Goal: Transaction & Acquisition: Purchase product/service

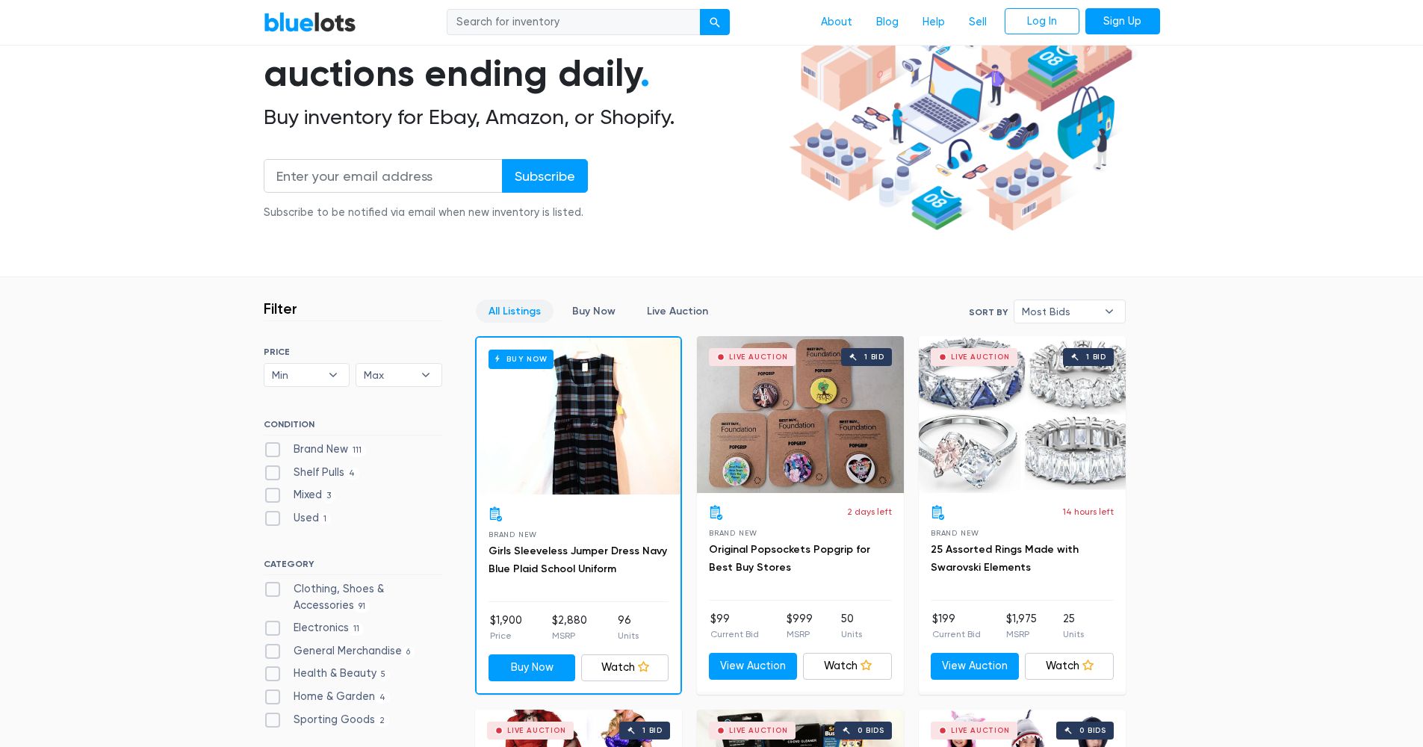
scroll to position [27, 0]
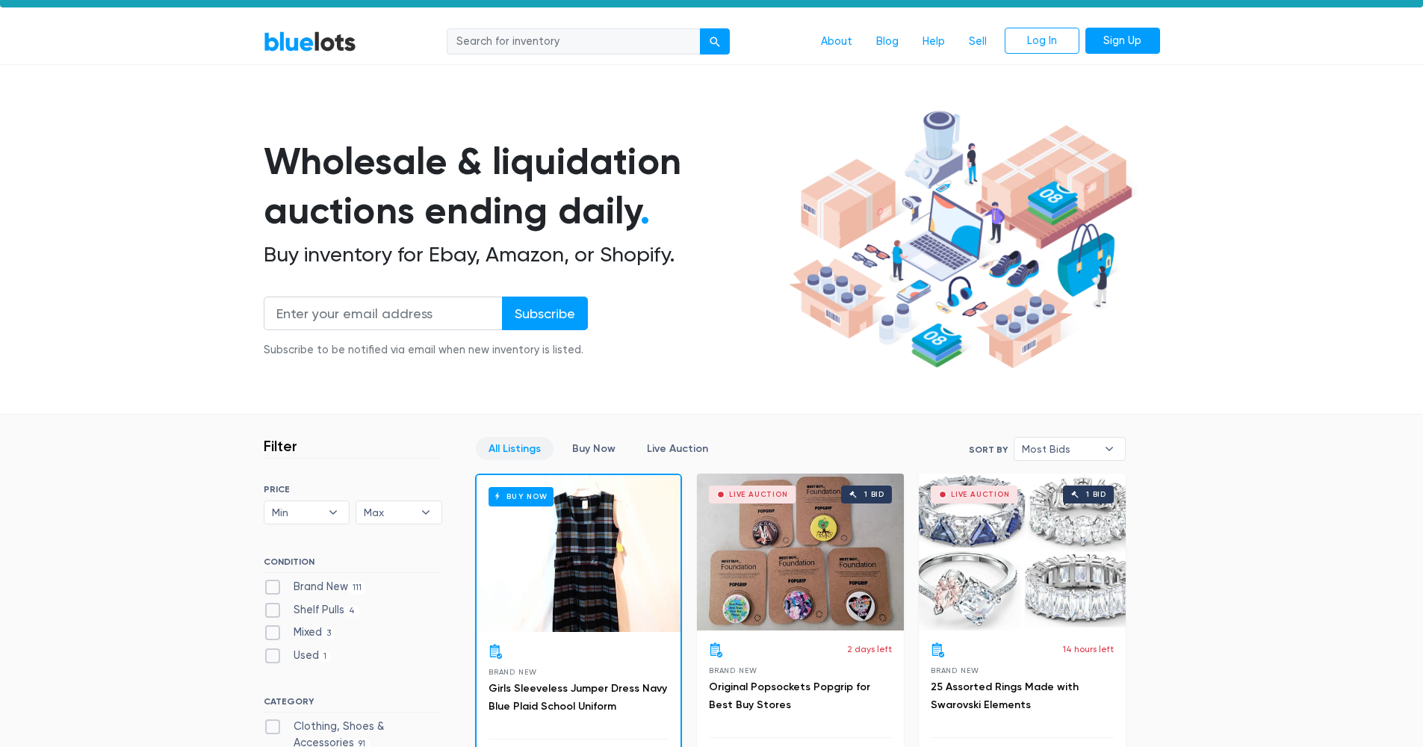
click at [289, 586] on label "Brand New 111" at bounding box center [315, 587] width 103 height 16
click at [273, 586] on New"] "Brand New 111" at bounding box center [269, 584] width 10 height 10
checkbox New"] "true"
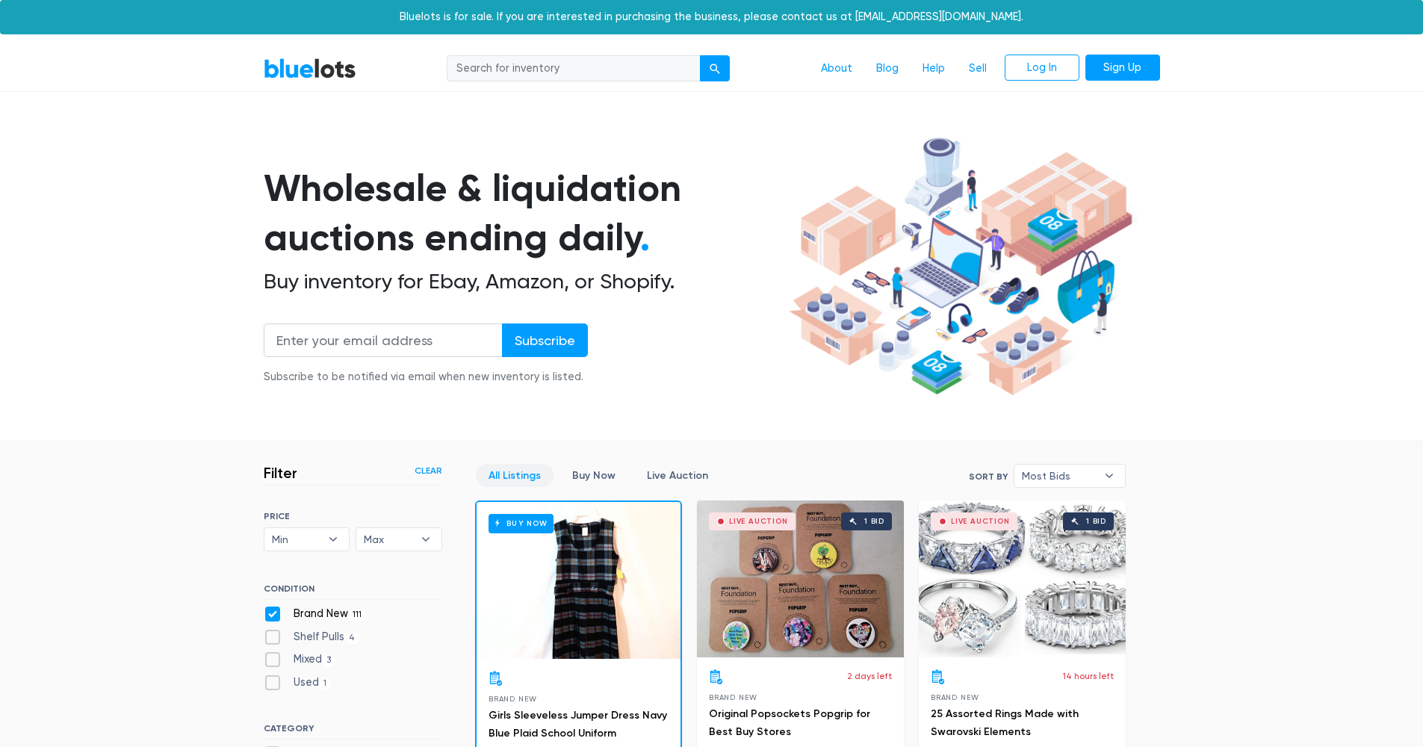
scroll to position [401, 0]
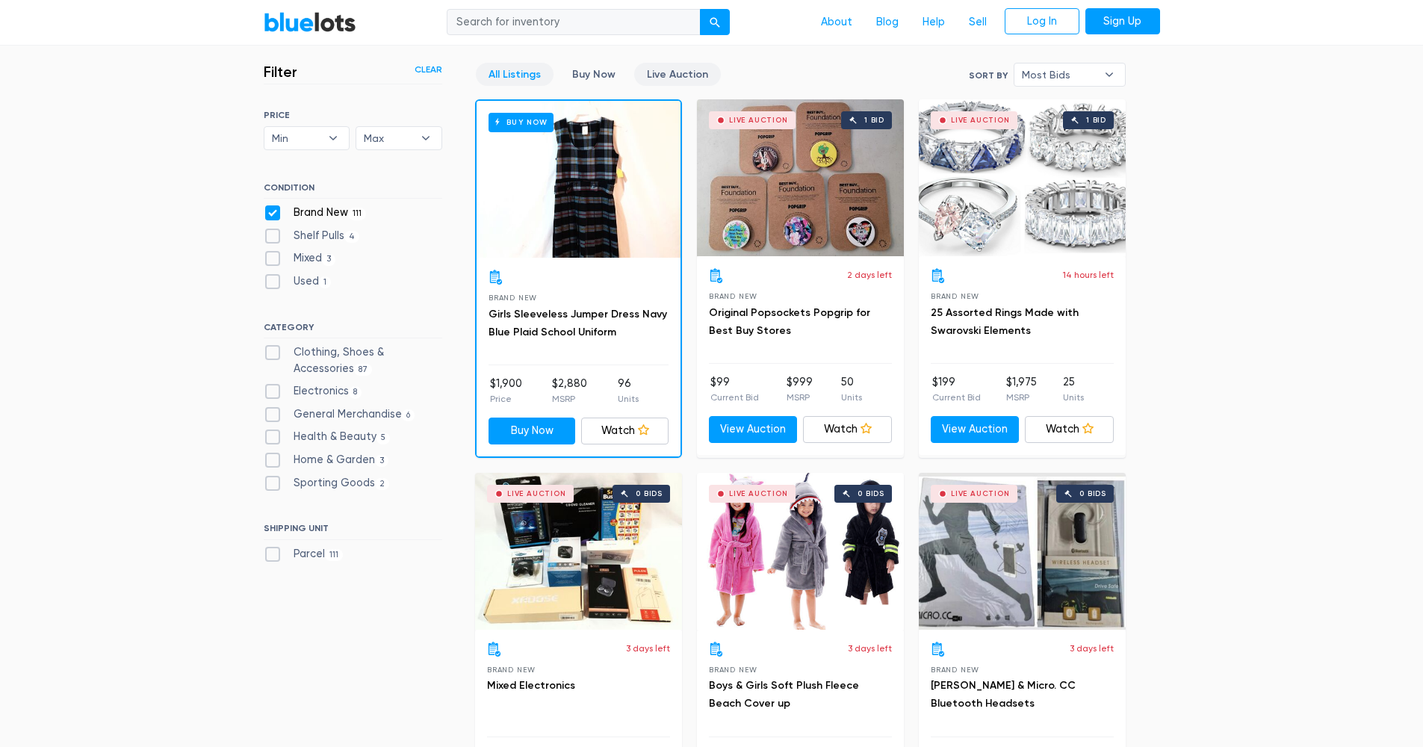
click at [668, 72] on link "Live Auction" at bounding box center [677, 74] width 87 height 23
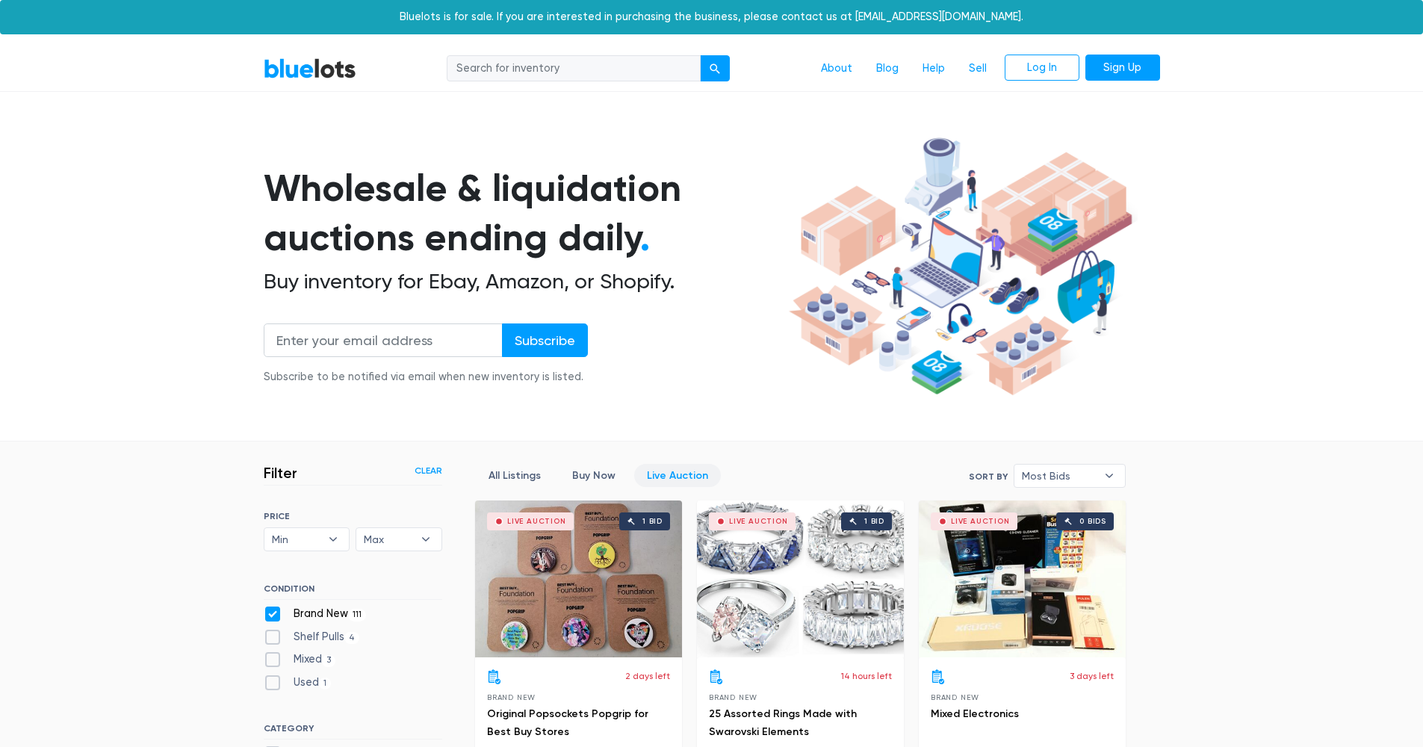
click at [610, 68] on input "search" at bounding box center [574, 68] width 254 height 27
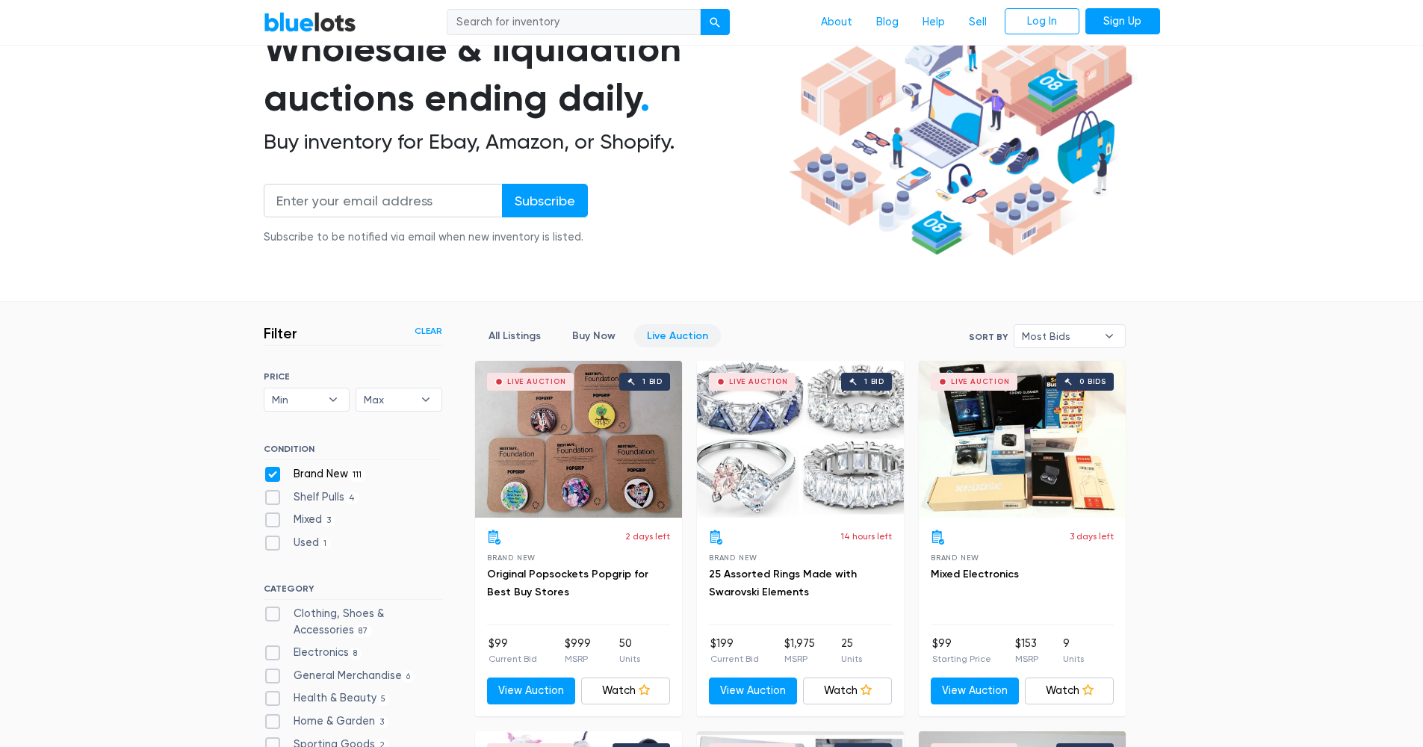
scroll to position [233, 0]
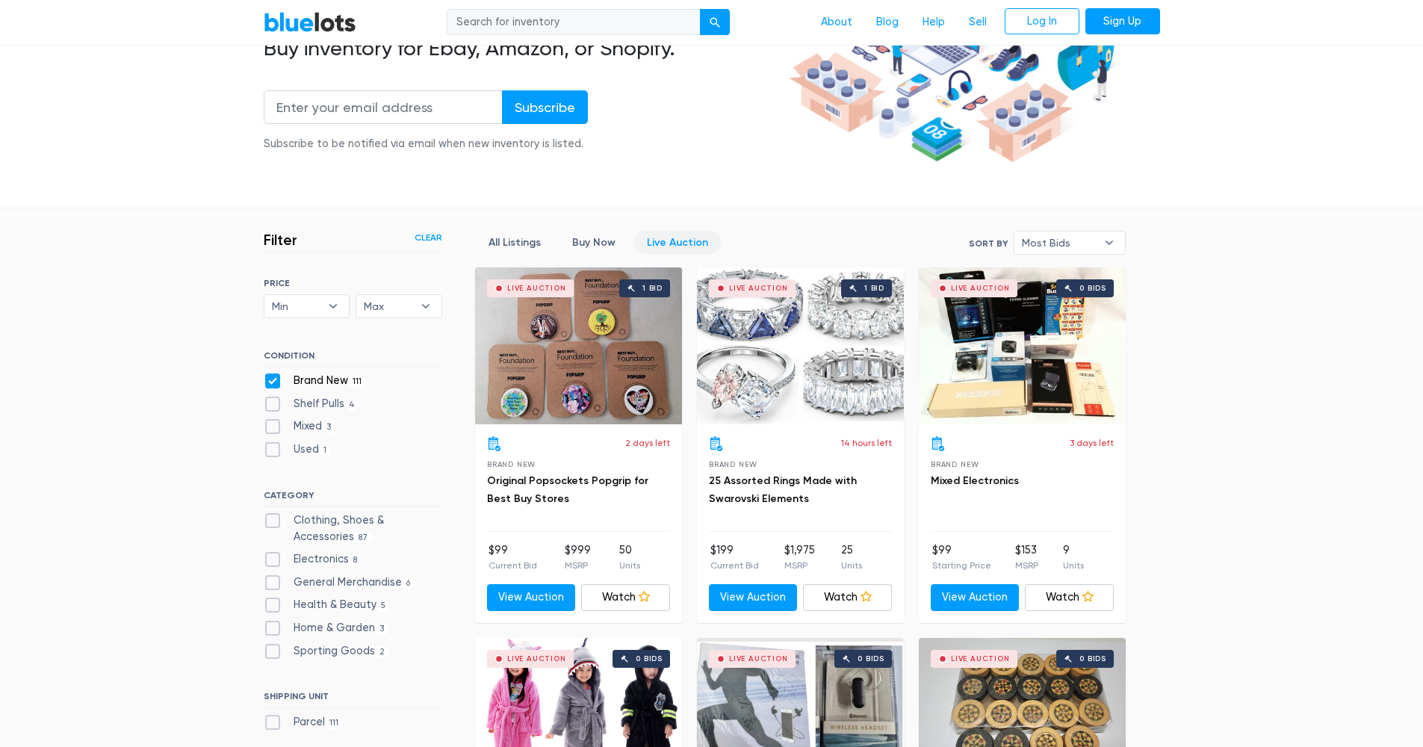
click at [288, 646] on label "Sporting Goods 2" at bounding box center [327, 651] width 126 height 16
click at [273, 646] on Goods"] "Sporting Goods 2" at bounding box center [269, 648] width 10 height 10
checkbox Goods"] "true"
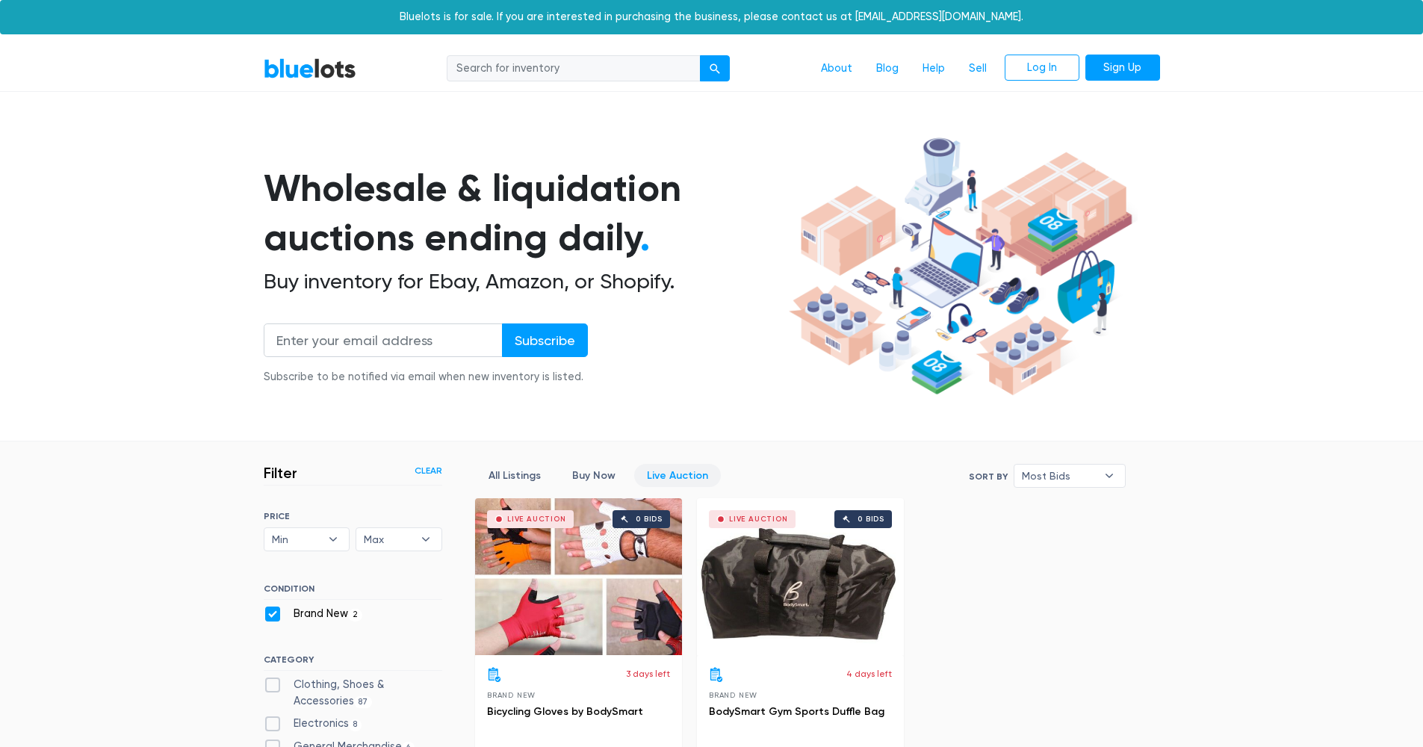
scroll to position [401, 0]
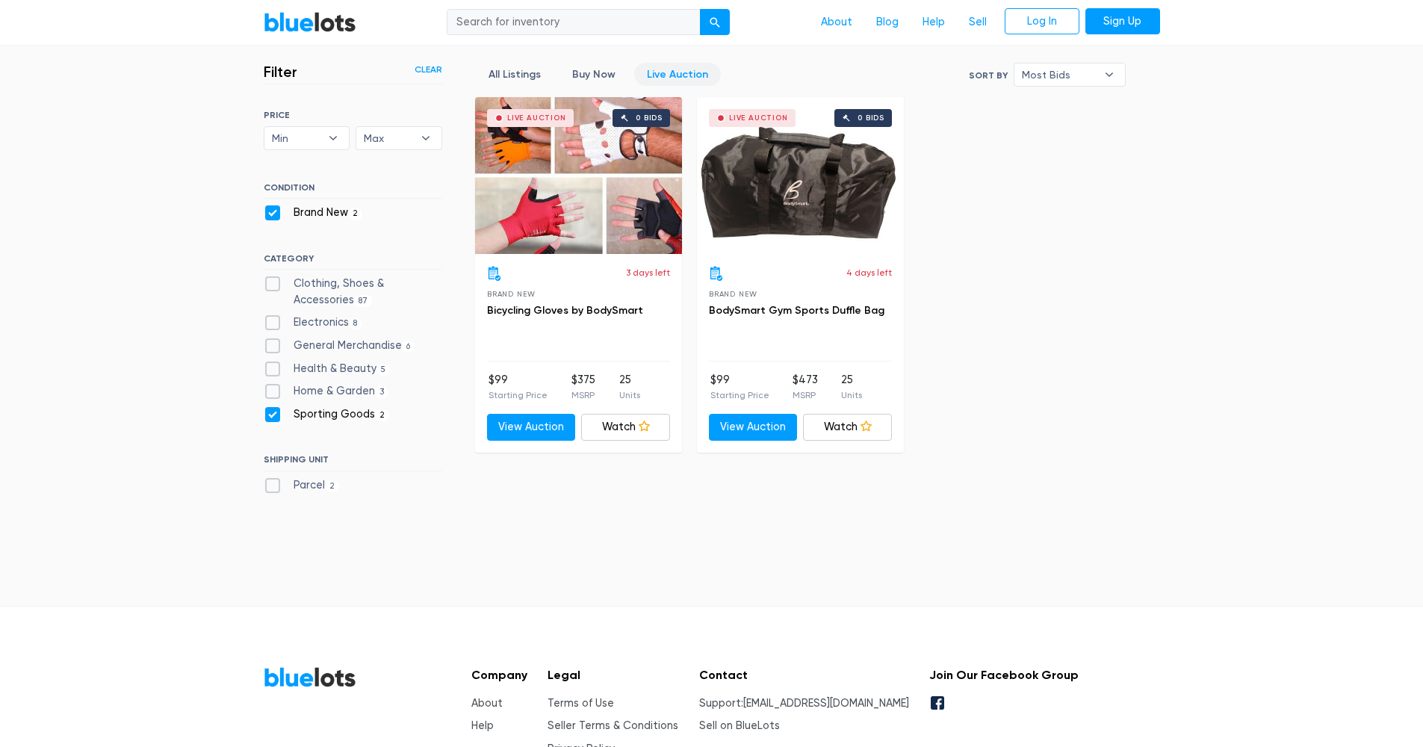
click at [309, 338] on label "General Merchandise 6" at bounding box center [340, 346] width 152 height 16
click at [273, 338] on Merchandise"] "General Merchandise 6" at bounding box center [269, 343] width 10 height 10
checkbox Merchandise"] "true"
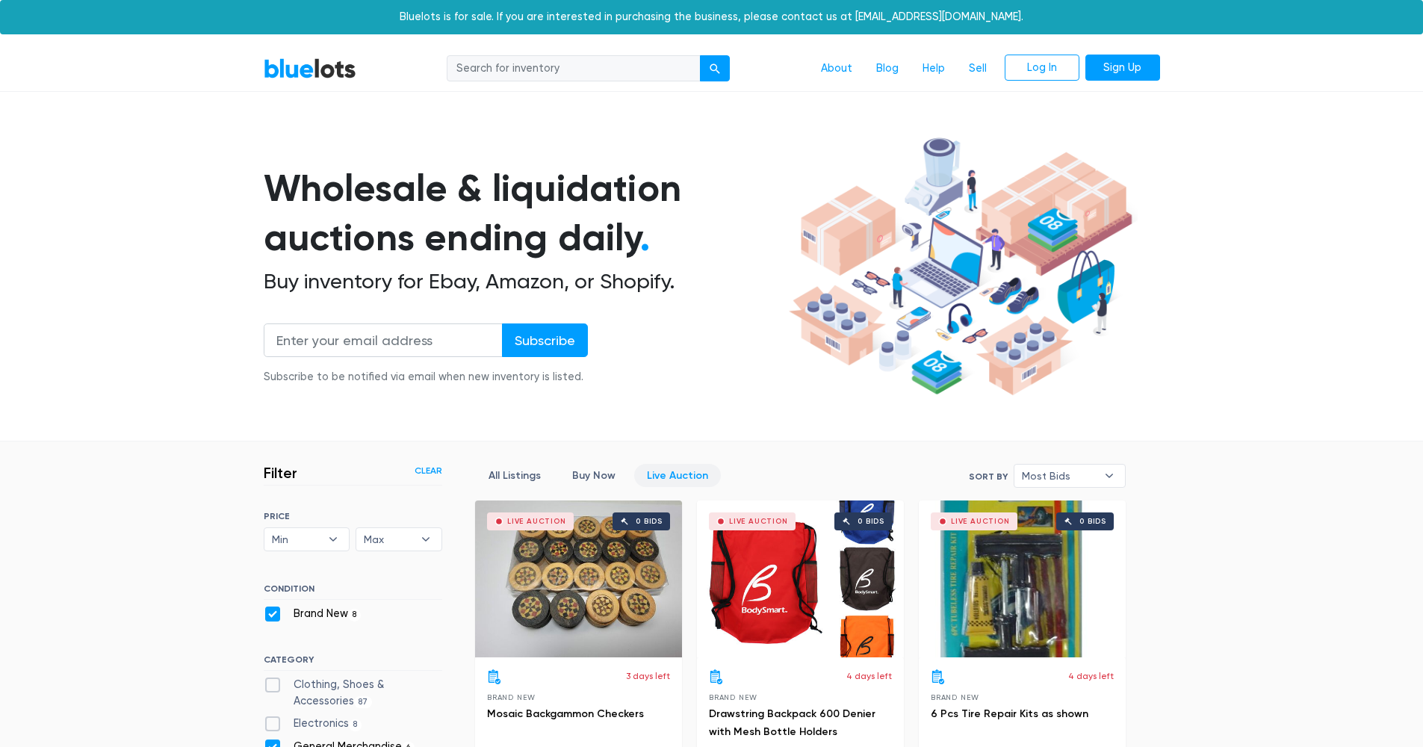
scroll to position [401, 0]
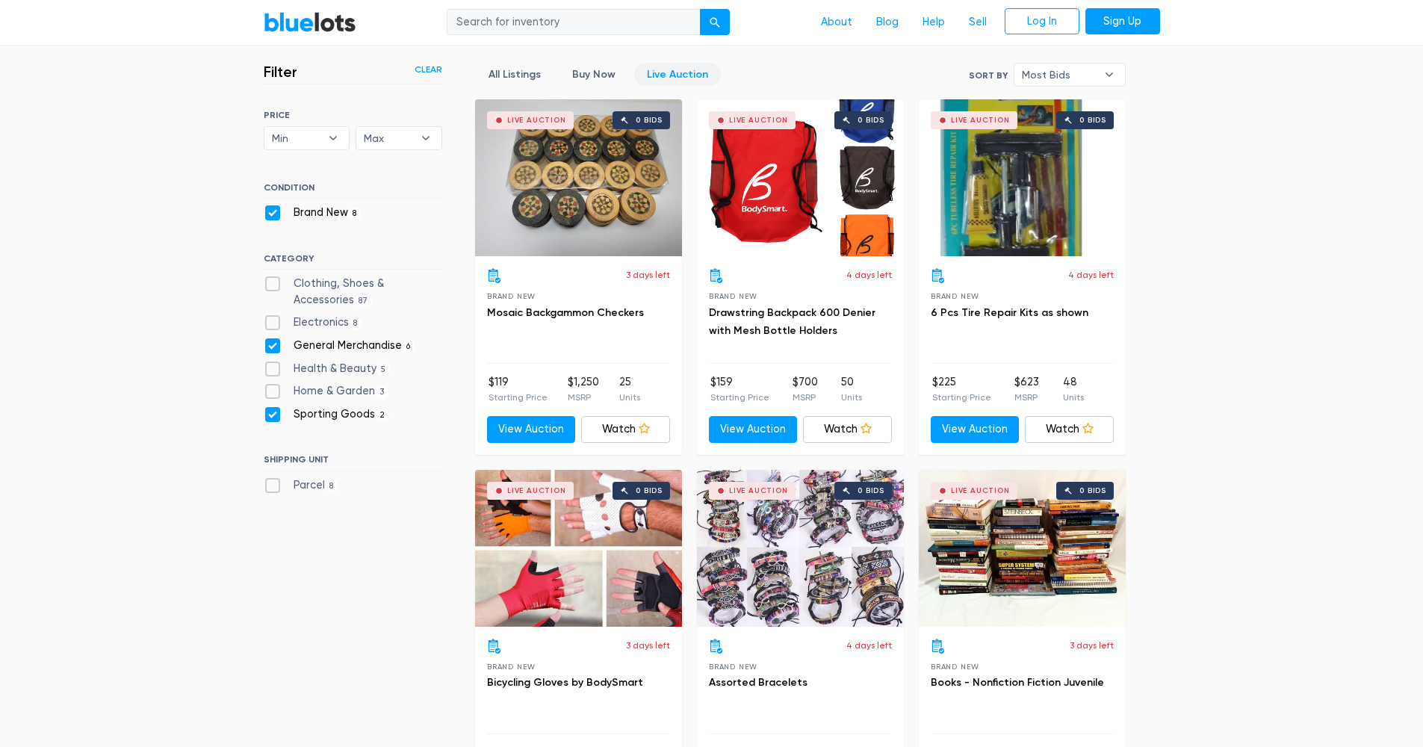
click at [289, 406] on label "Sporting Goods 2" at bounding box center [327, 414] width 126 height 16
click at [273, 406] on Goods"] "Sporting Goods 2" at bounding box center [269, 411] width 10 height 10
checkbox Goods"] "false"
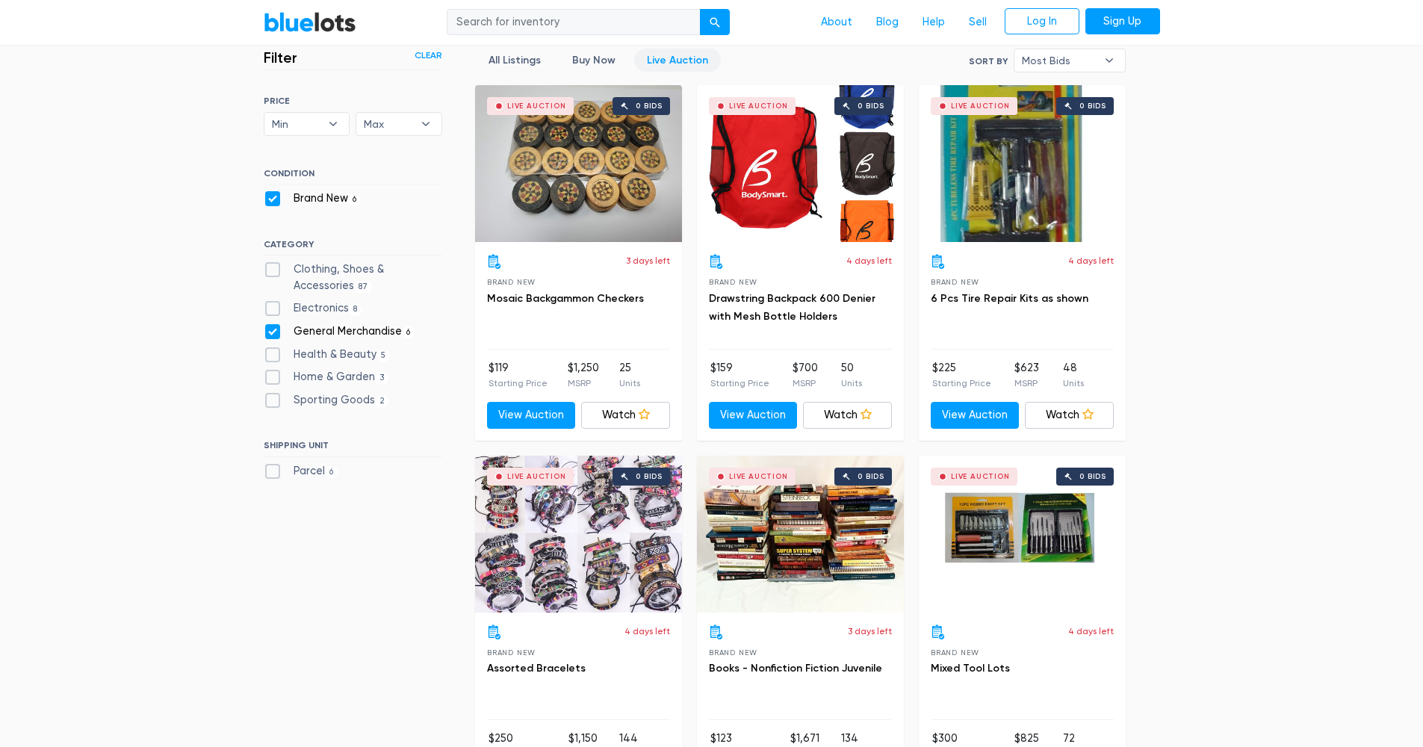
scroll to position [312, 0]
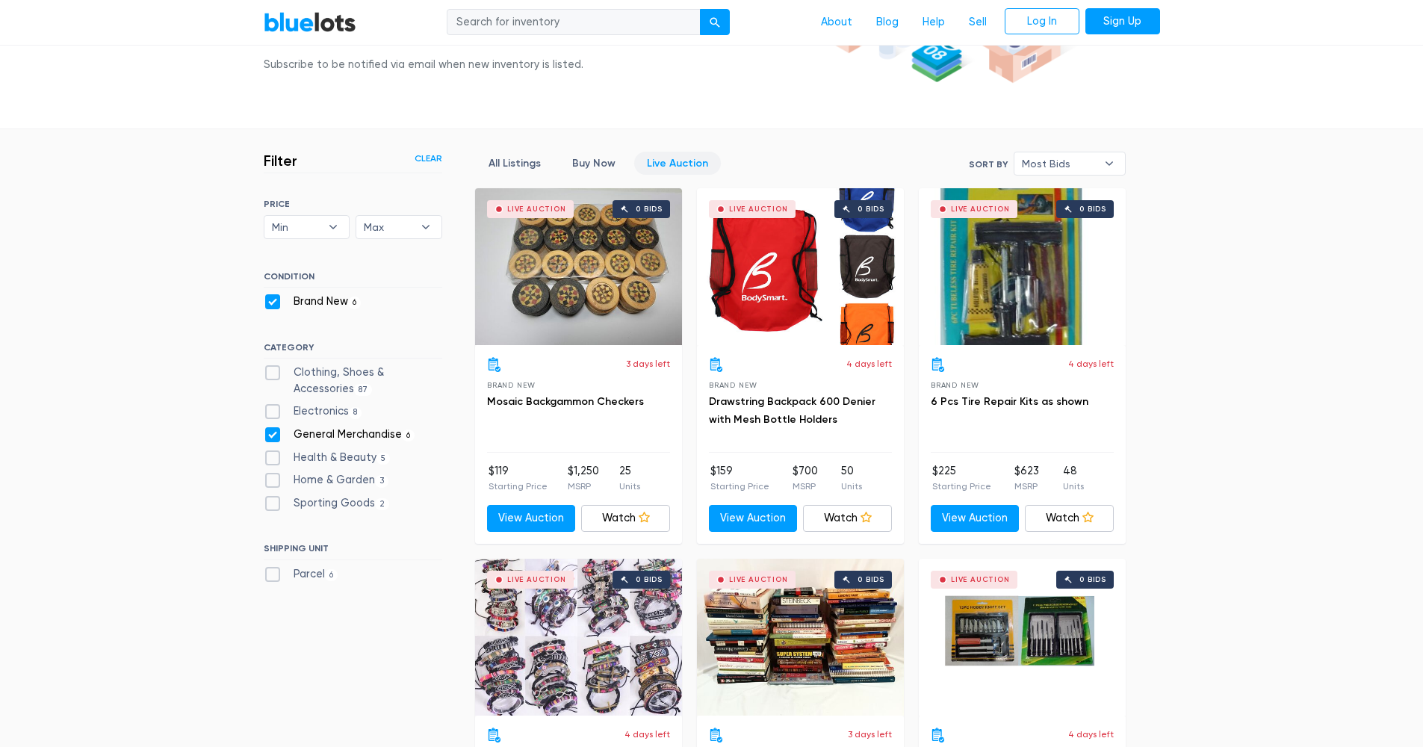
click at [269, 430] on label "General Merchandise 6" at bounding box center [340, 435] width 152 height 16
click at [269, 430] on Merchandise"] "General Merchandise 6" at bounding box center [269, 432] width 10 height 10
checkbox Merchandise"] "false"
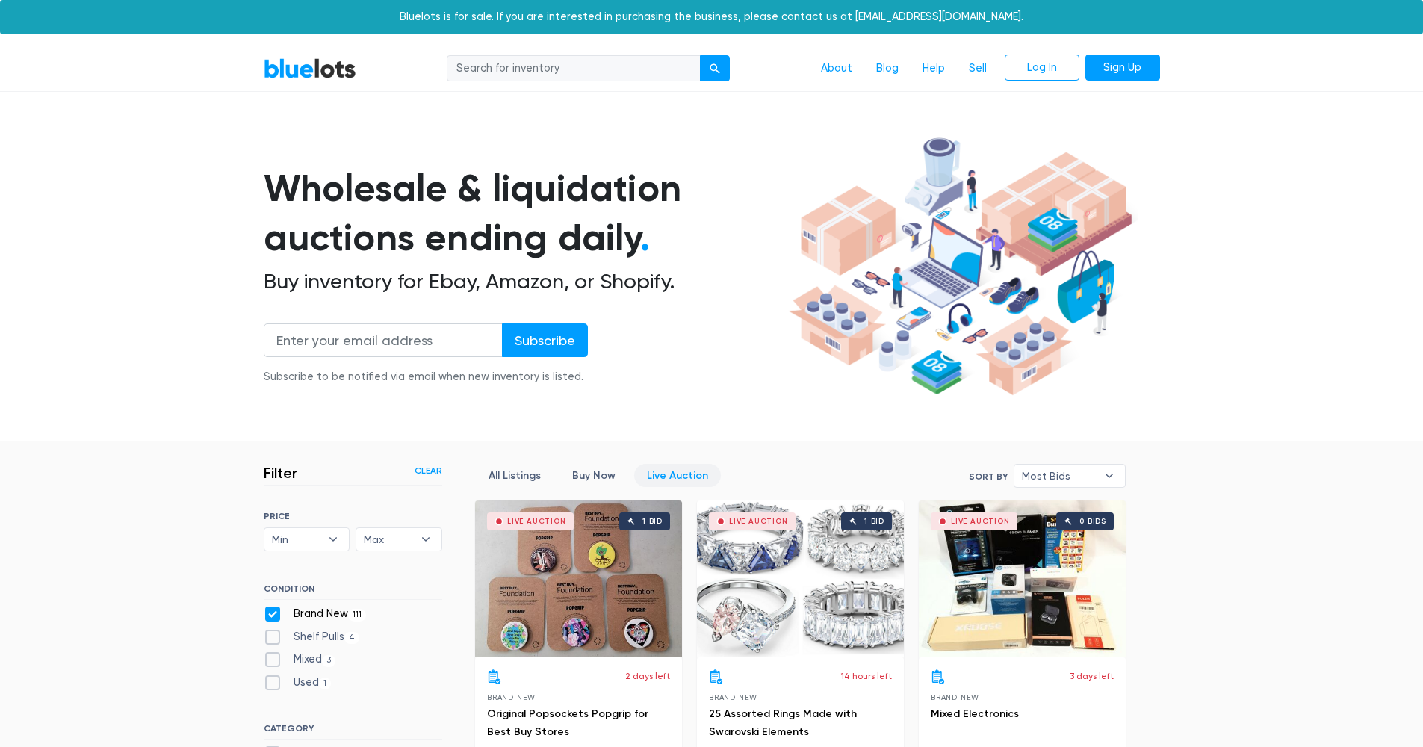
scroll to position [401, 0]
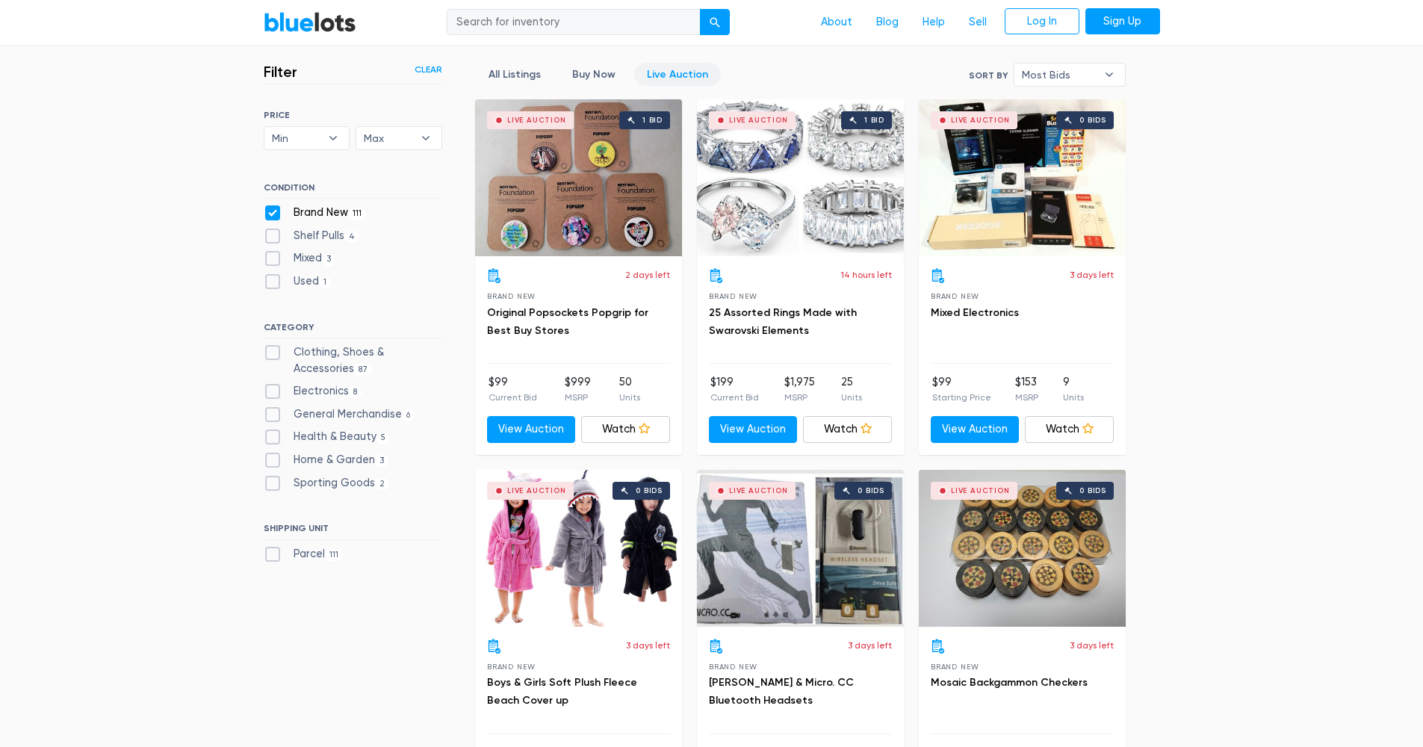
click at [273, 452] on label "Home & Garden 3" at bounding box center [327, 460] width 126 height 16
click at [273, 452] on Garden"] "Home & Garden 3" at bounding box center [269, 457] width 10 height 10
checkbox Garden"] "true"
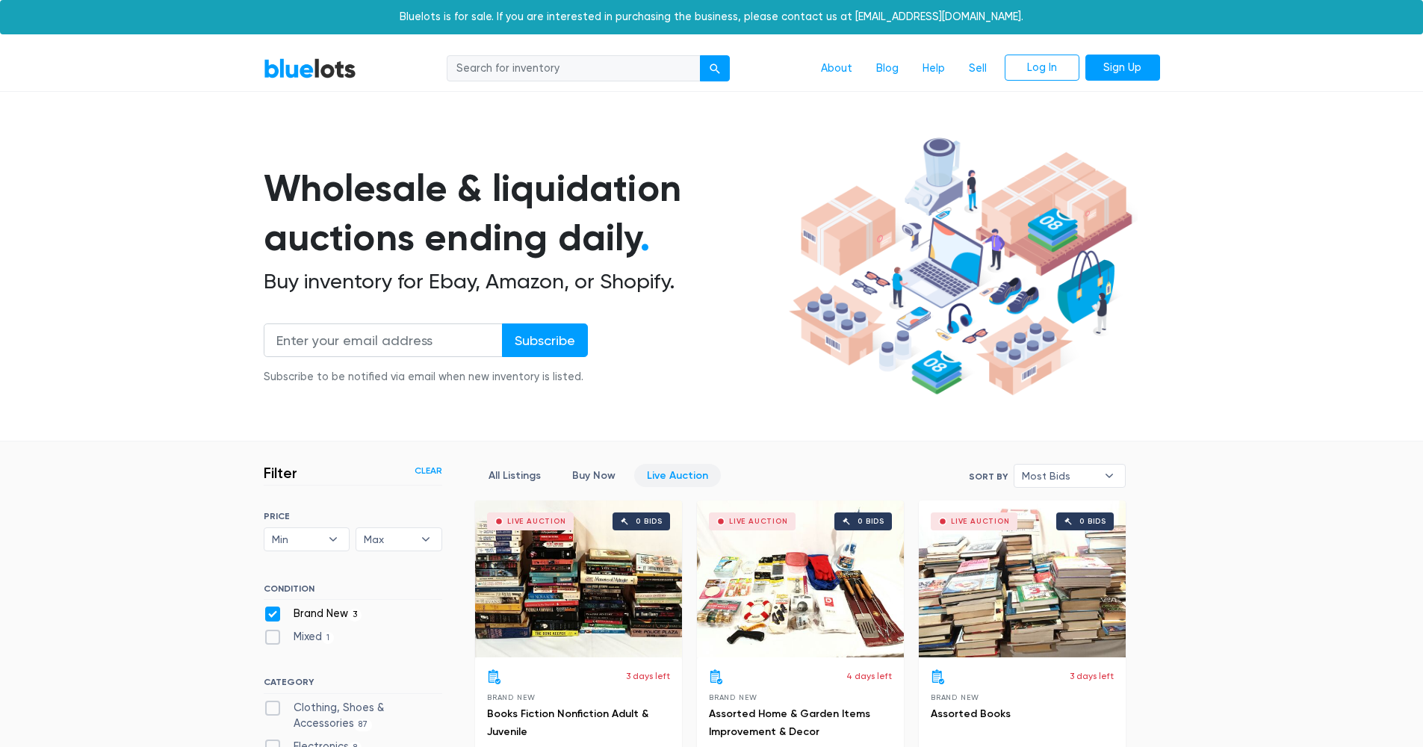
scroll to position [401, 0]
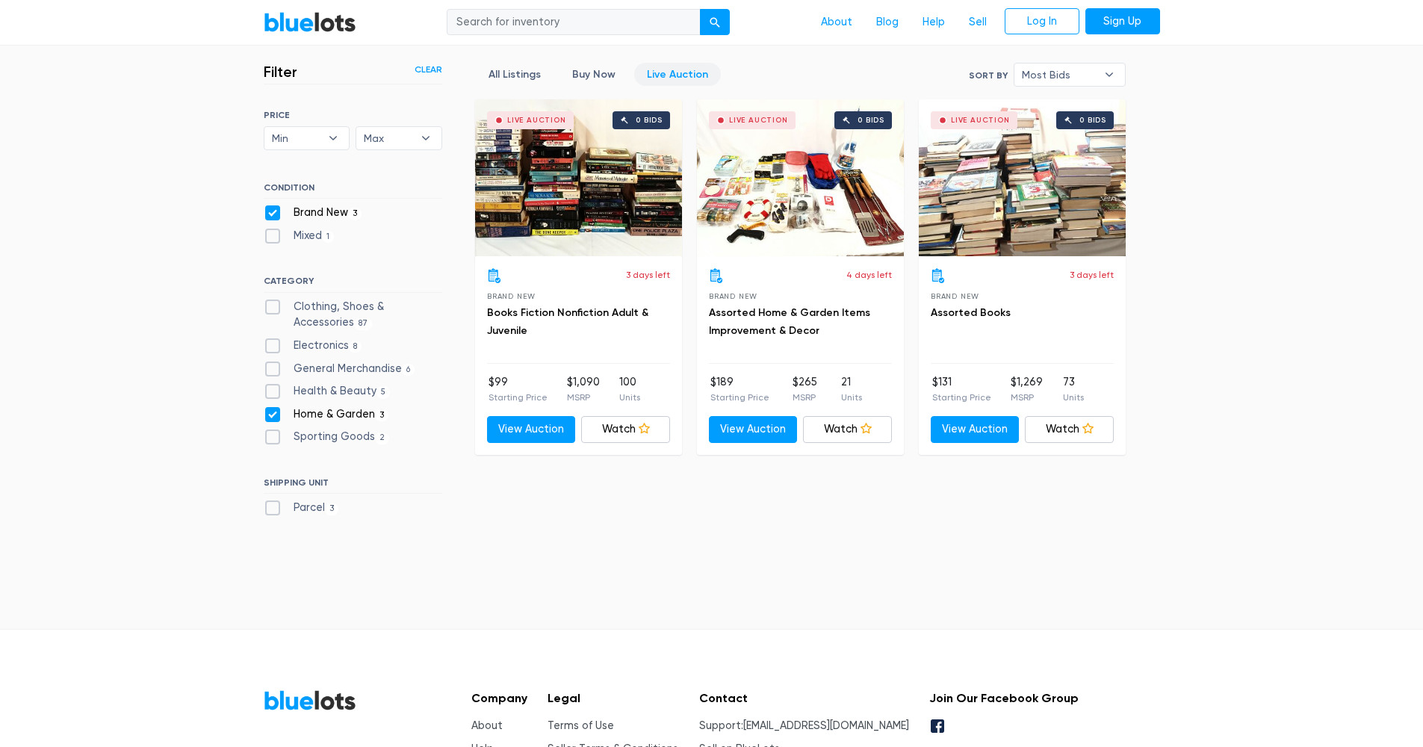
click at [273, 406] on label "Home & Garden 3" at bounding box center [327, 414] width 126 height 16
click at [273, 406] on Garden"] "Home & Garden 3" at bounding box center [269, 411] width 10 height 10
checkbox Garden"] "false"
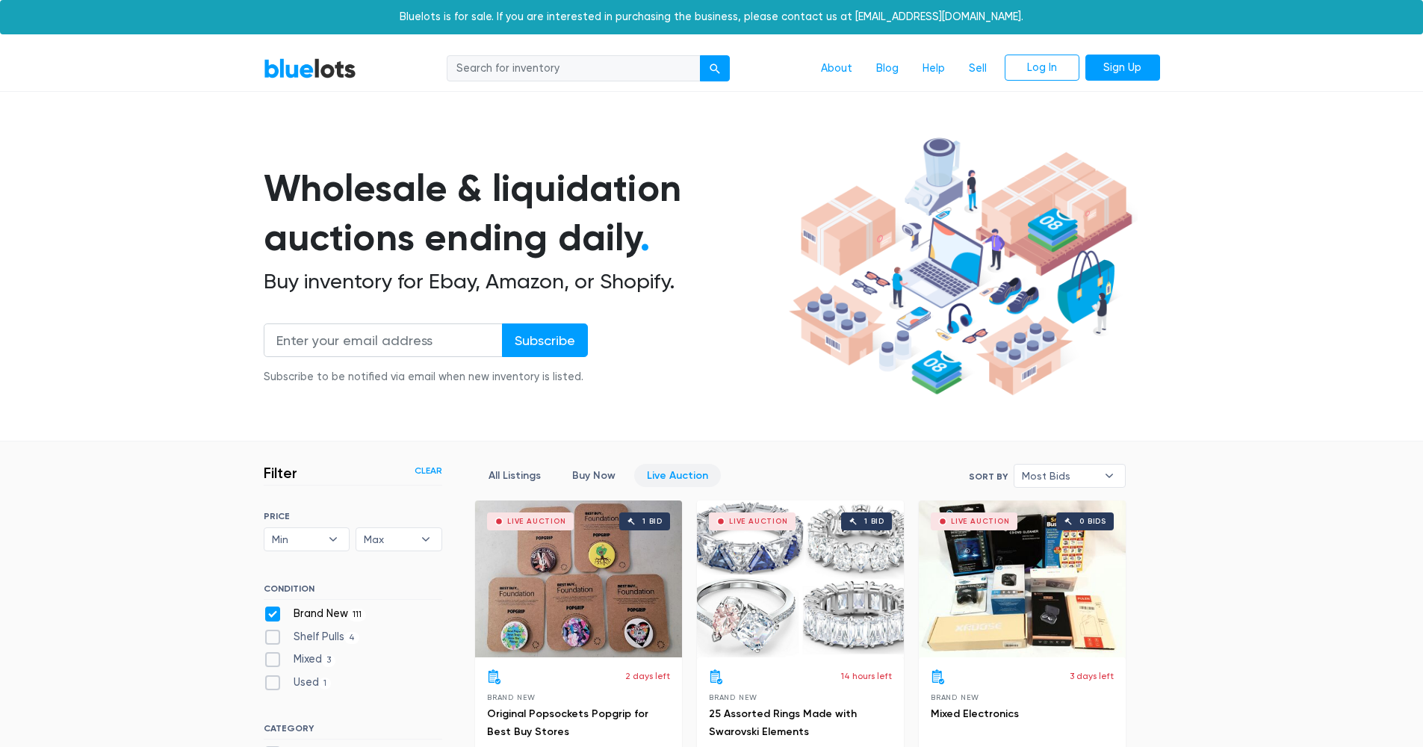
scroll to position [401, 0]
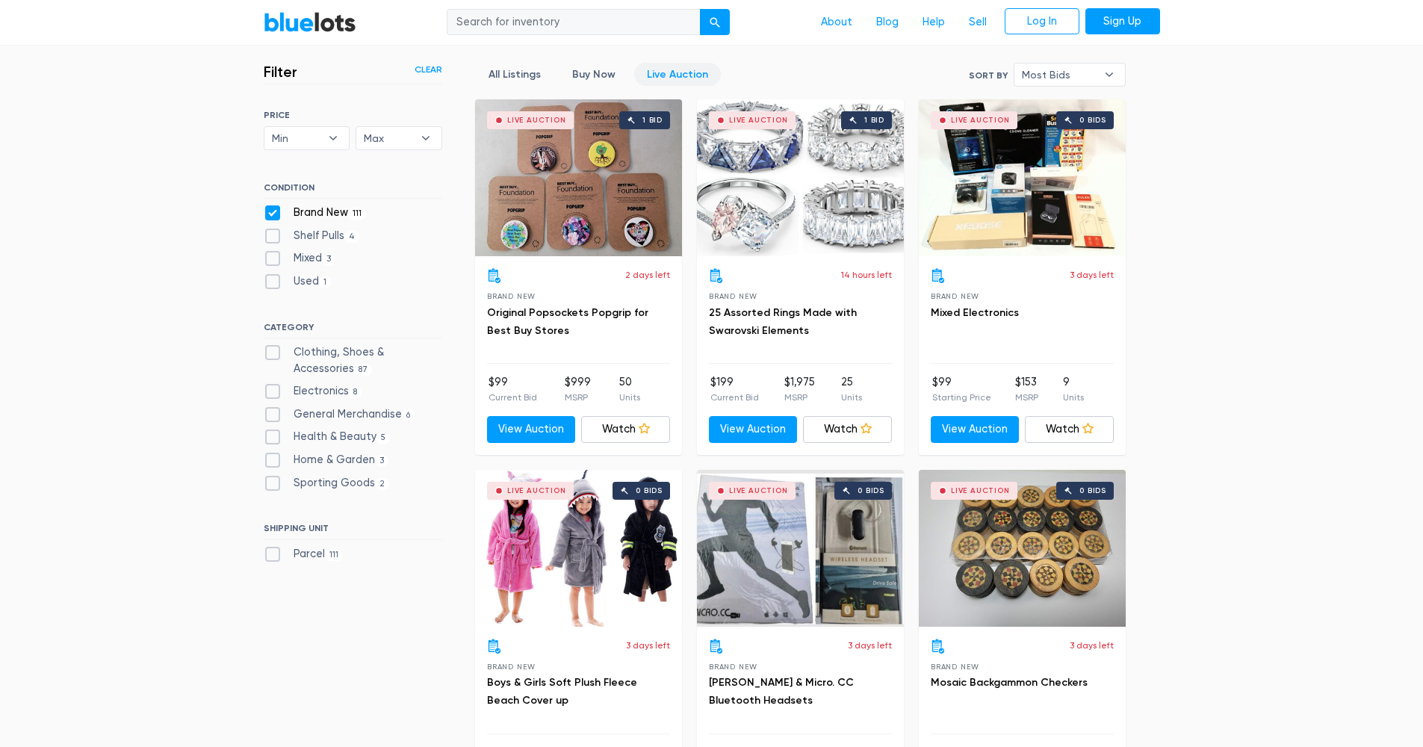
click at [275, 430] on label "Health & Beauty 5" at bounding box center [327, 437] width 127 height 16
click at [273, 430] on Beauty"] "Health & Beauty 5" at bounding box center [269, 434] width 10 height 10
checkbox Beauty"] "true"
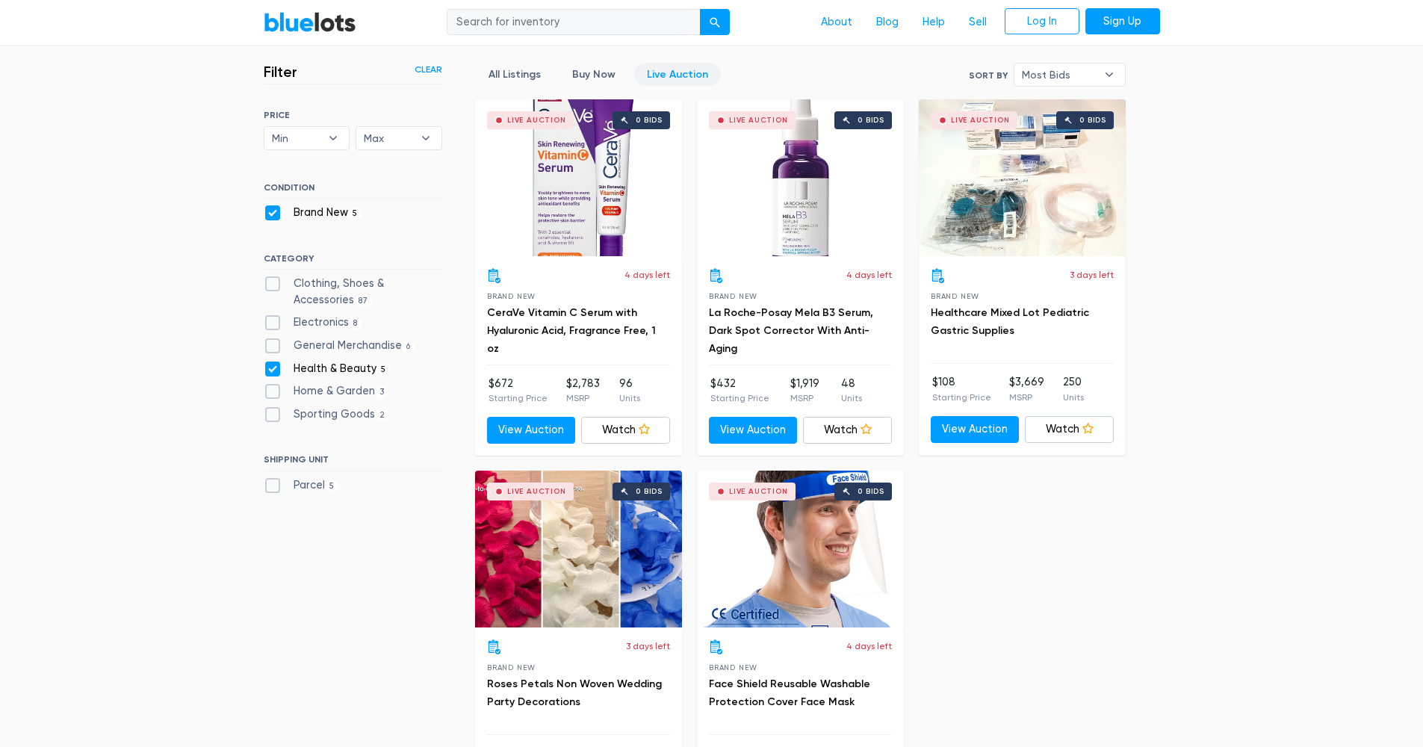
scroll to position [263, 0]
